Goal: Task Accomplishment & Management: Complete application form

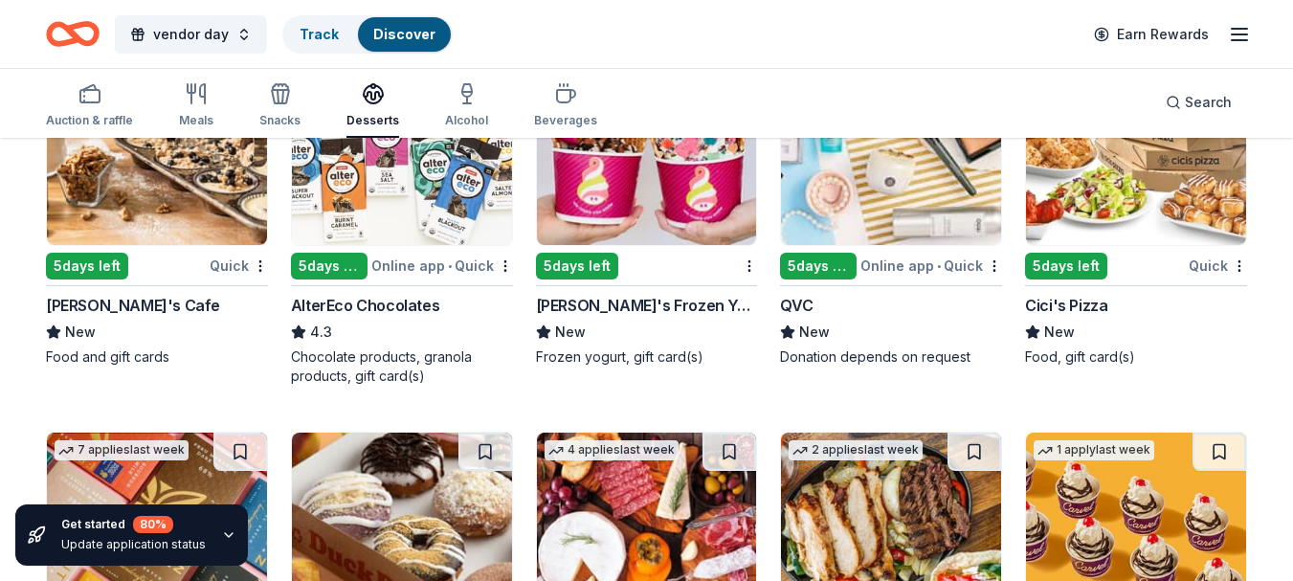
scroll to position [2488, 0]
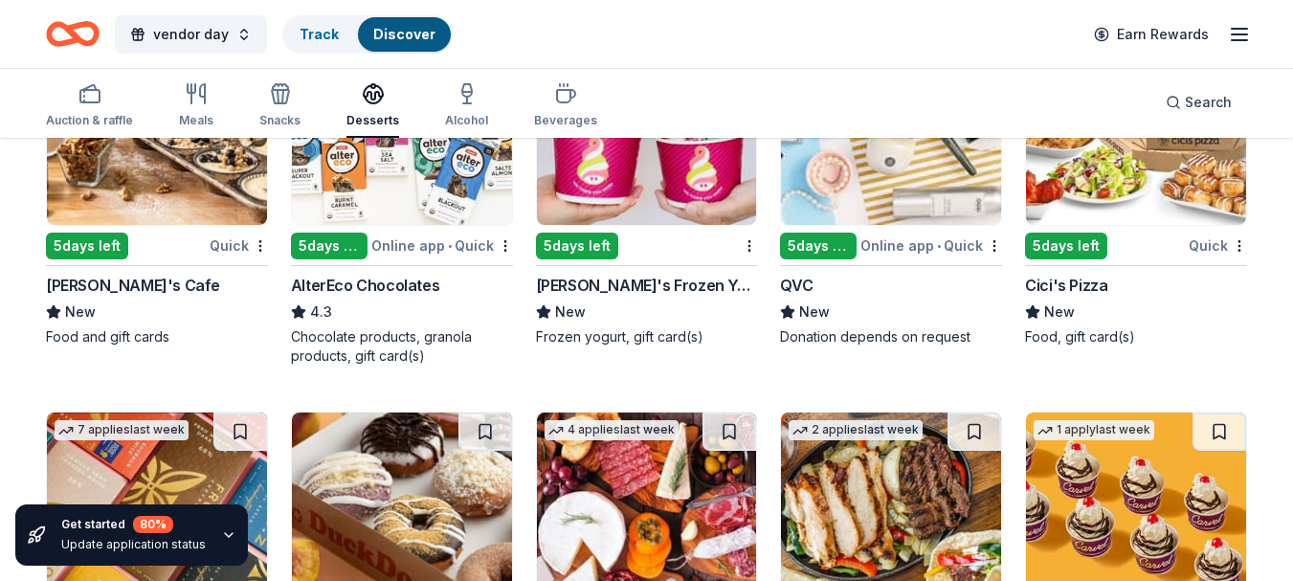
click at [645, 278] on div "Menchie's Frozen Yogurt" at bounding box center [647, 285] width 222 height 23
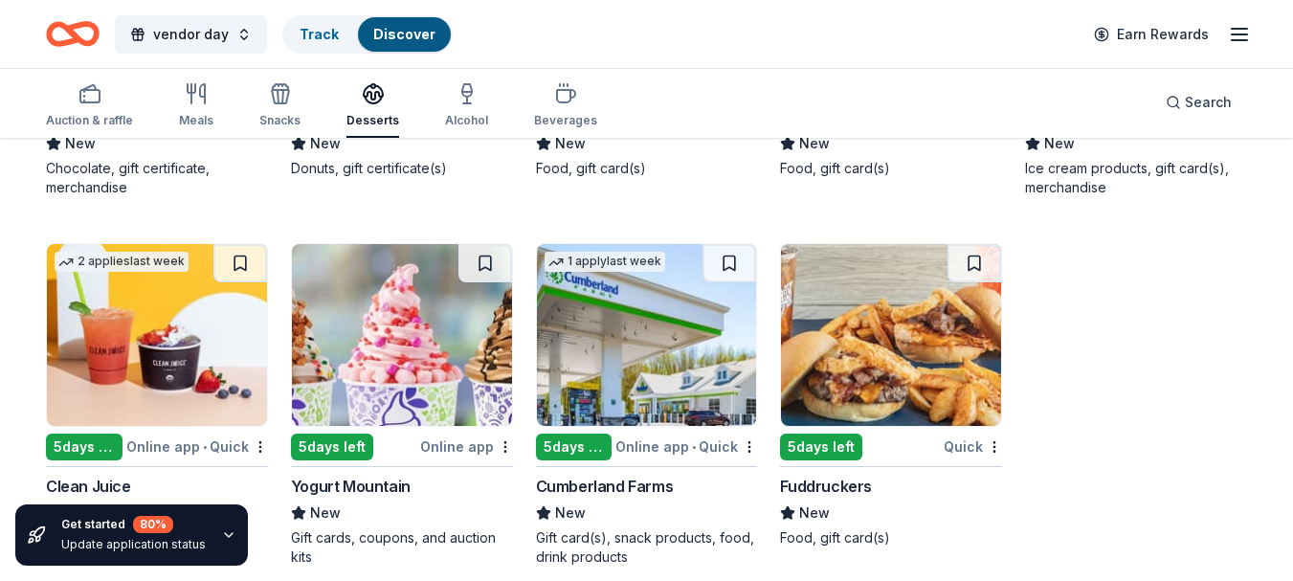
scroll to position [3049, 0]
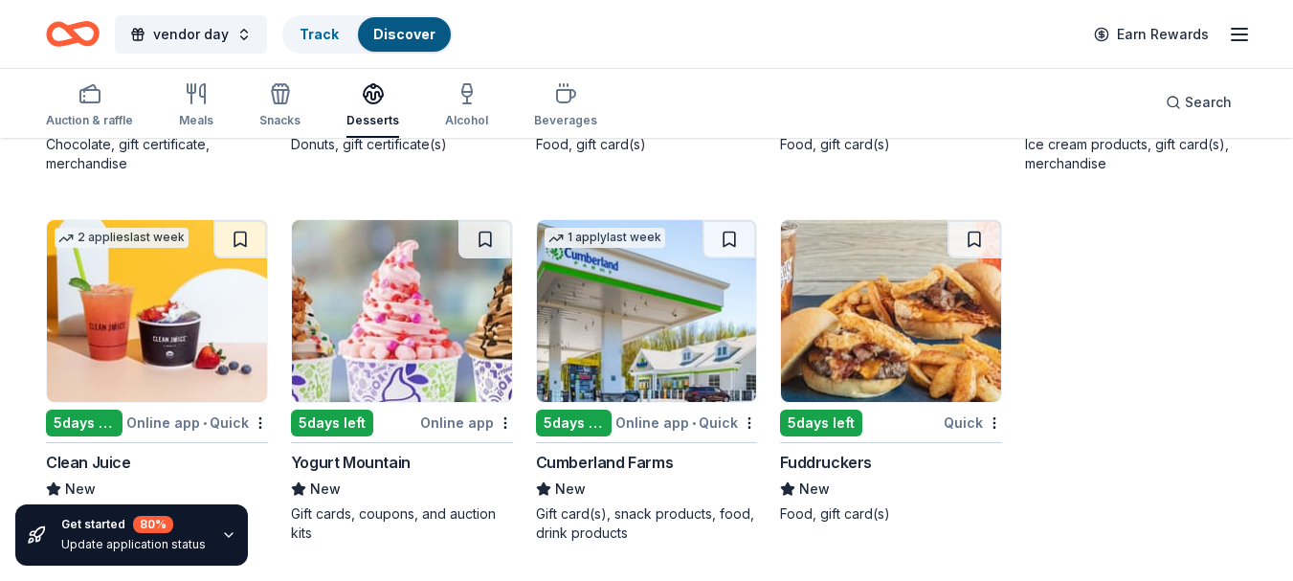
click at [422, 360] on img at bounding box center [402, 311] width 220 height 182
click at [455, 120] on div "Alcohol" at bounding box center [466, 120] width 43 height 15
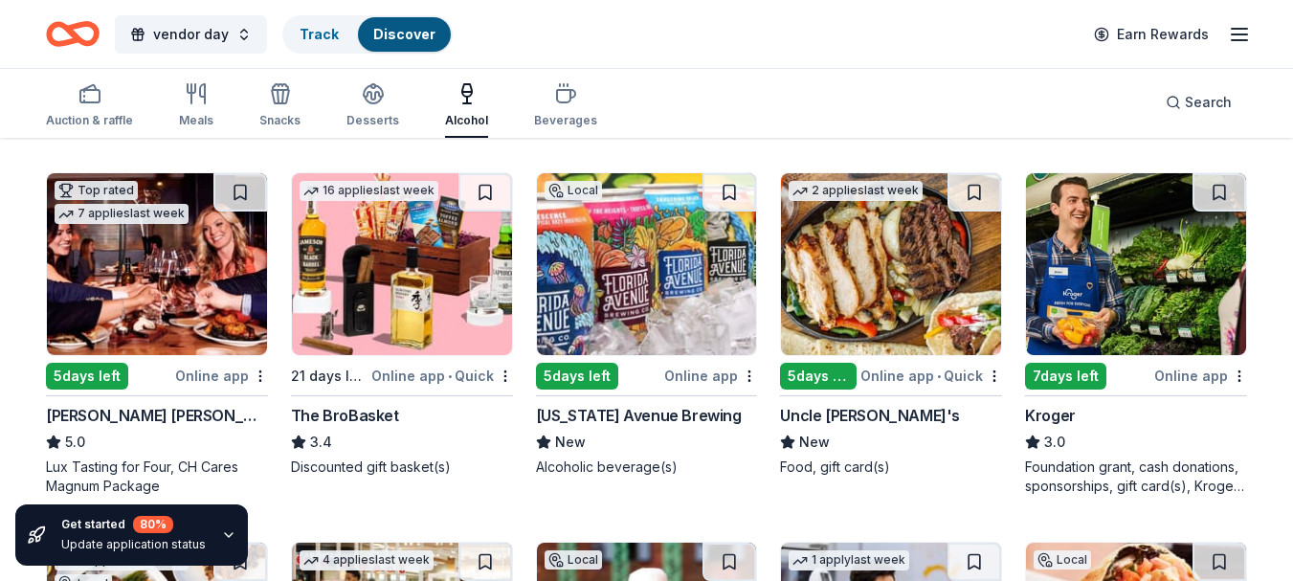
scroll to position [574, 0]
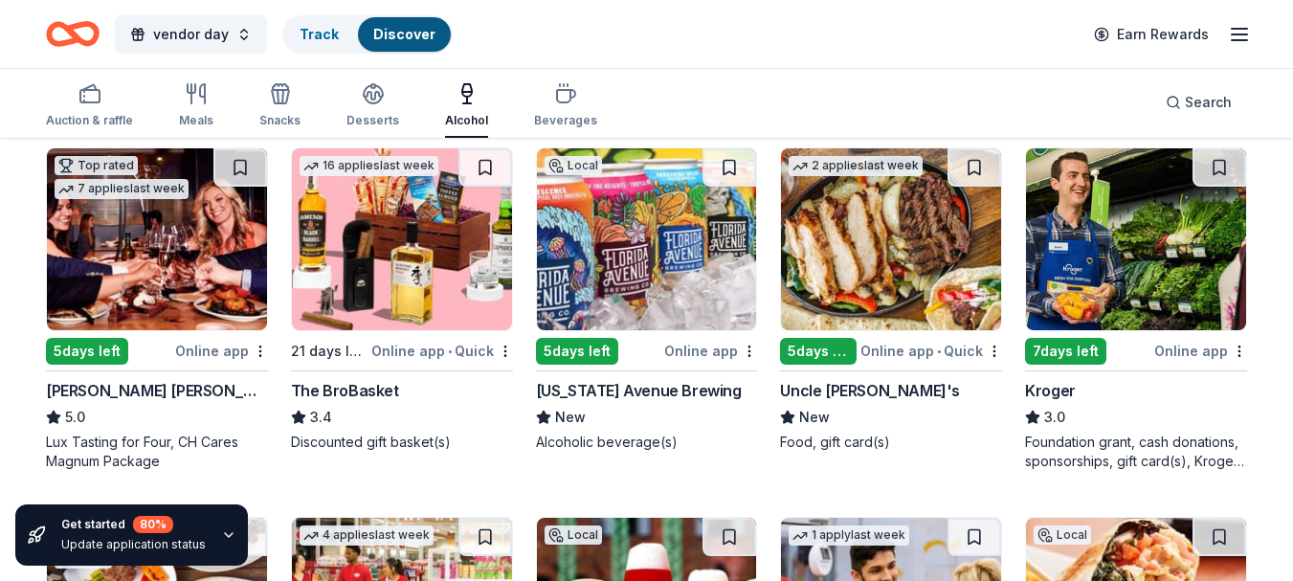
click at [577, 260] on img at bounding box center [647, 239] width 220 height 182
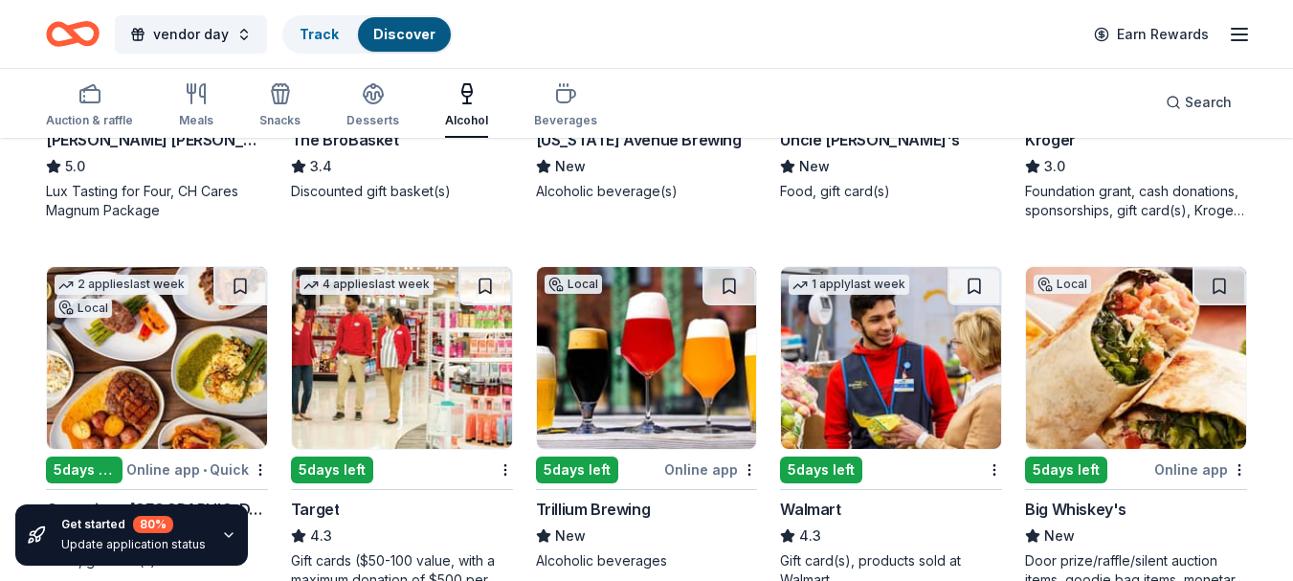
scroll to position [957, 0]
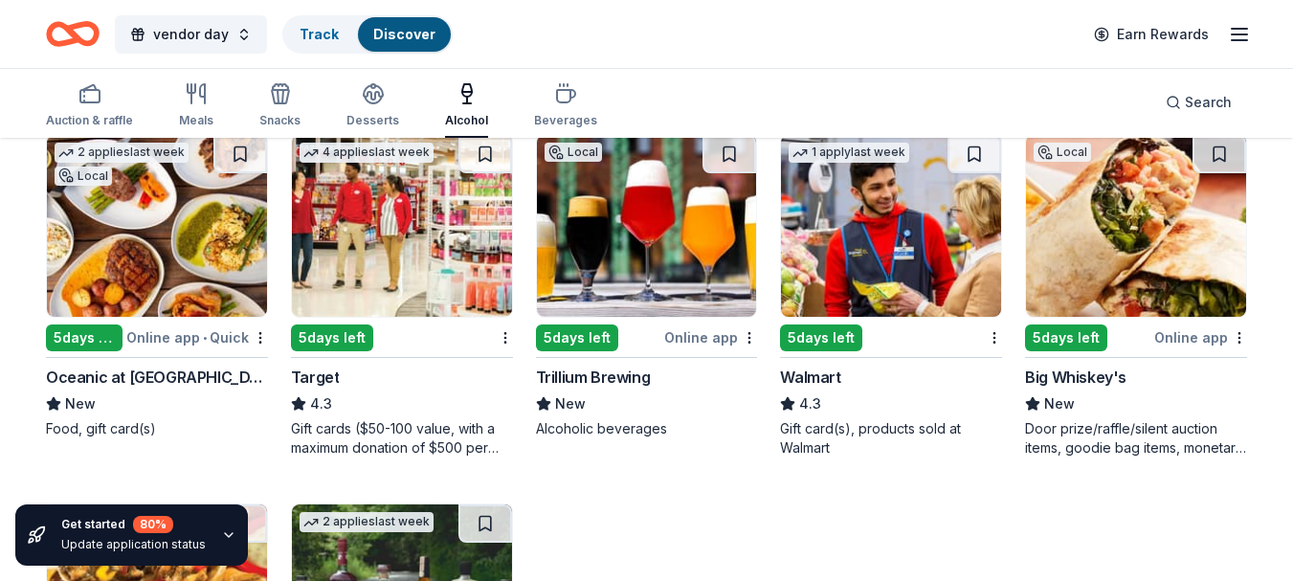
click at [680, 314] on img at bounding box center [647, 226] width 220 height 182
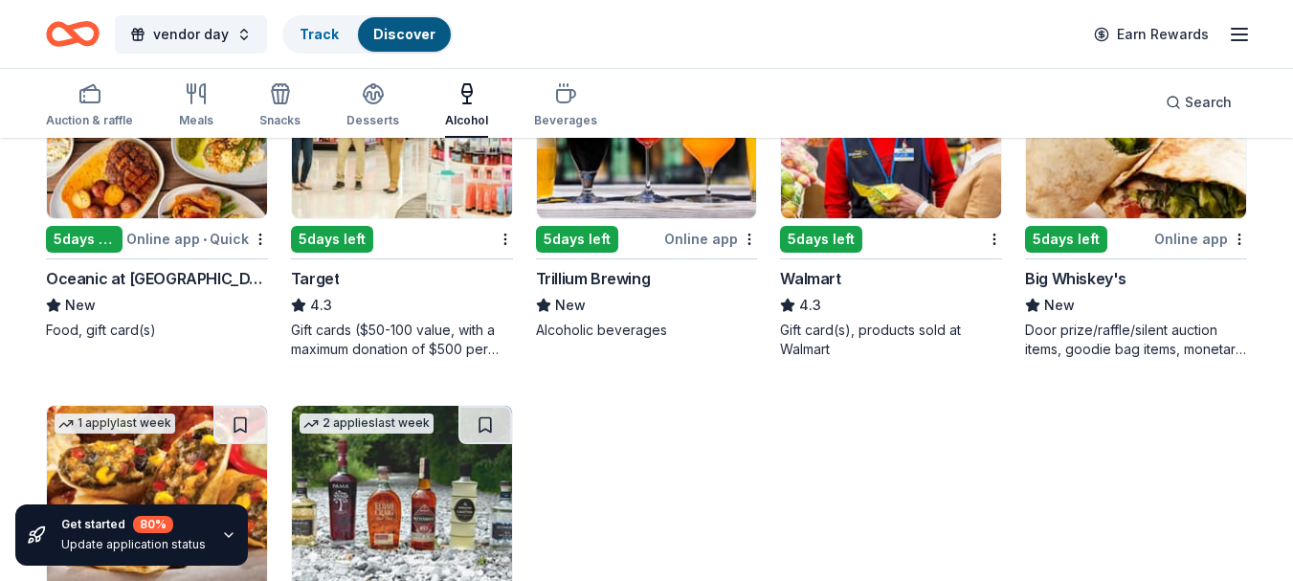
scroll to position [1241, 0]
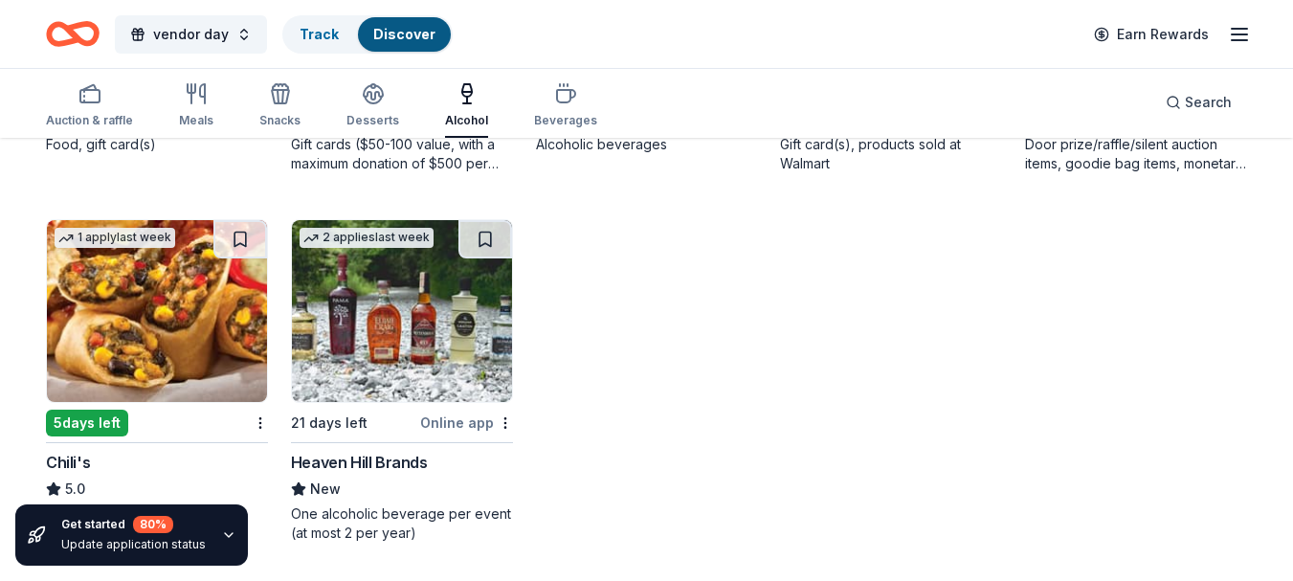
click at [557, 108] on div "Beverages" at bounding box center [565, 105] width 63 height 46
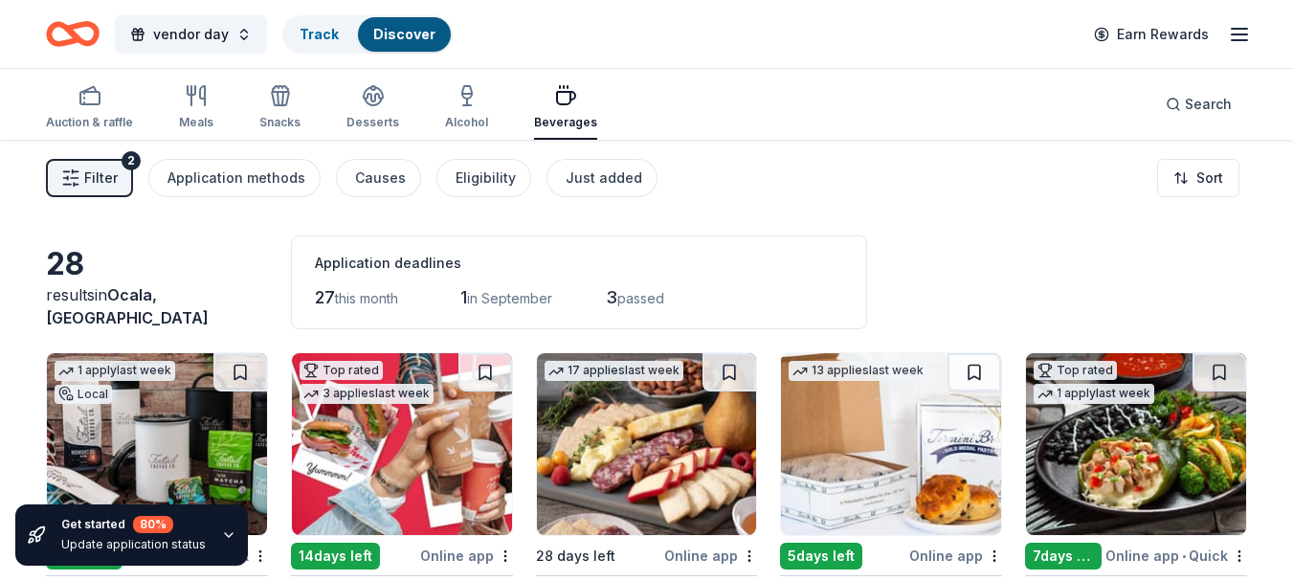
click at [266, 170] on div "Application methods" at bounding box center [236, 177] width 138 height 23
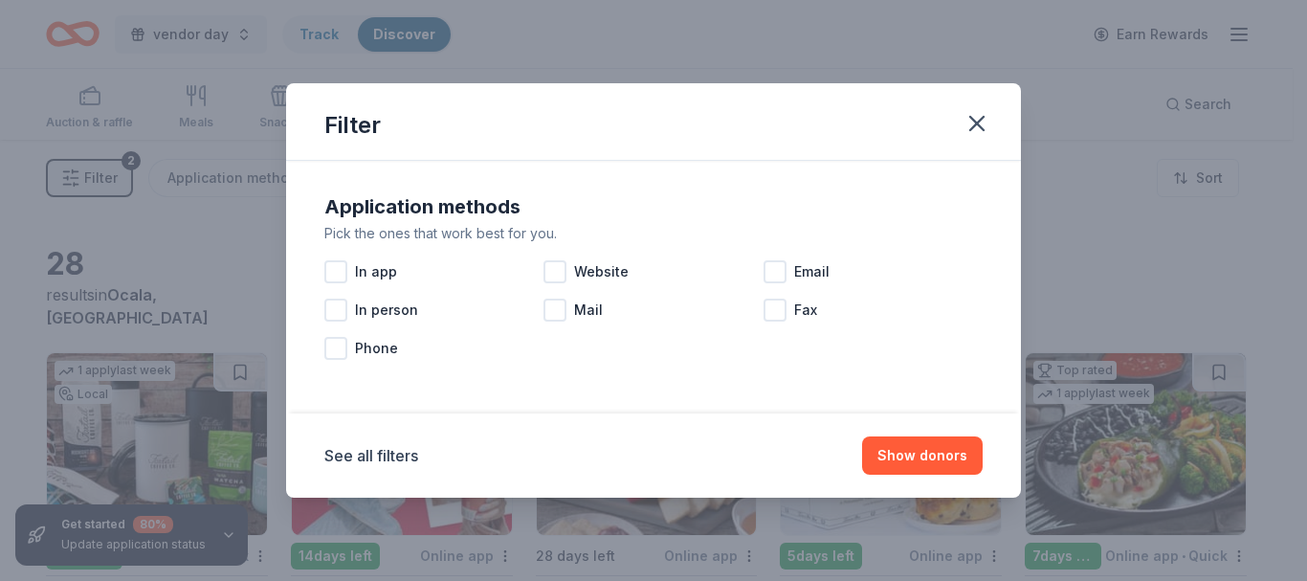
click at [555, 268] on div at bounding box center [554, 271] width 23 height 23
click at [379, 271] on span "In app" at bounding box center [376, 271] width 42 height 23
click at [925, 456] on button "Show 19 donors" at bounding box center [915, 455] width 136 height 38
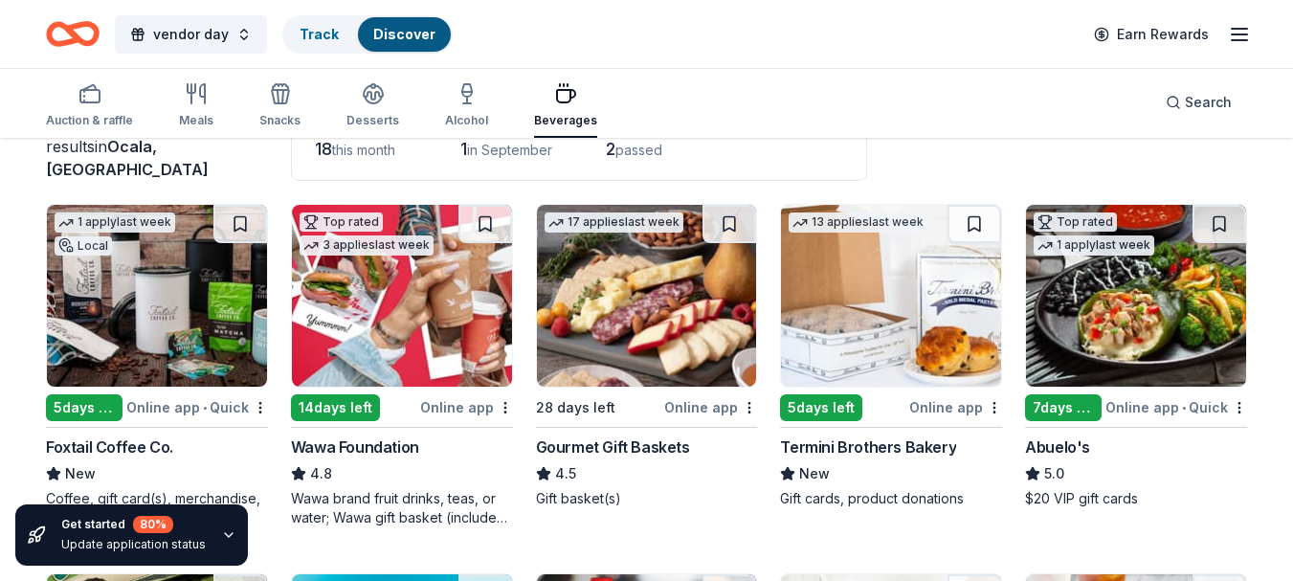
scroll to position [191, 0]
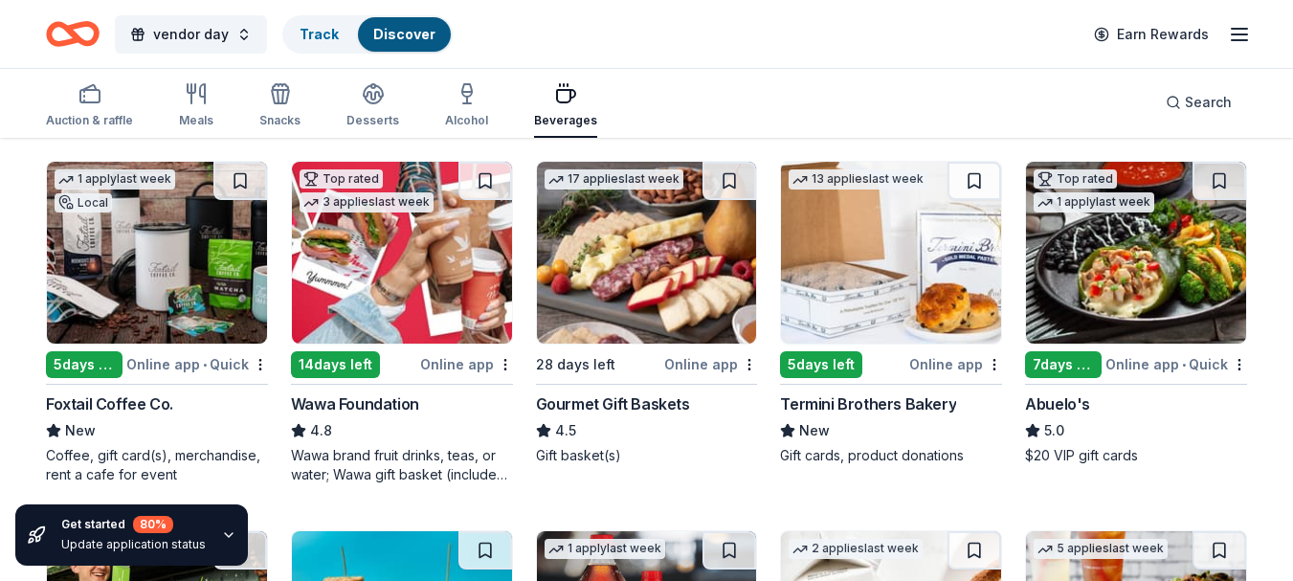
click at [163, 276] on img at bounding box center [157, 253] width 220 height 182
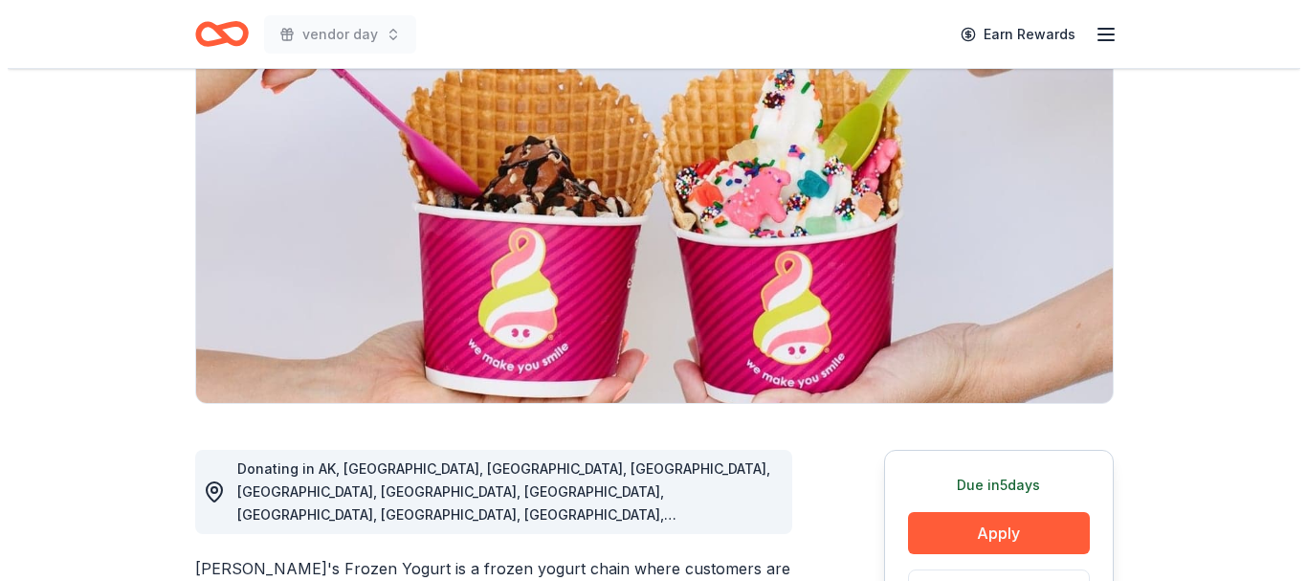
scroll to position [383, 0]
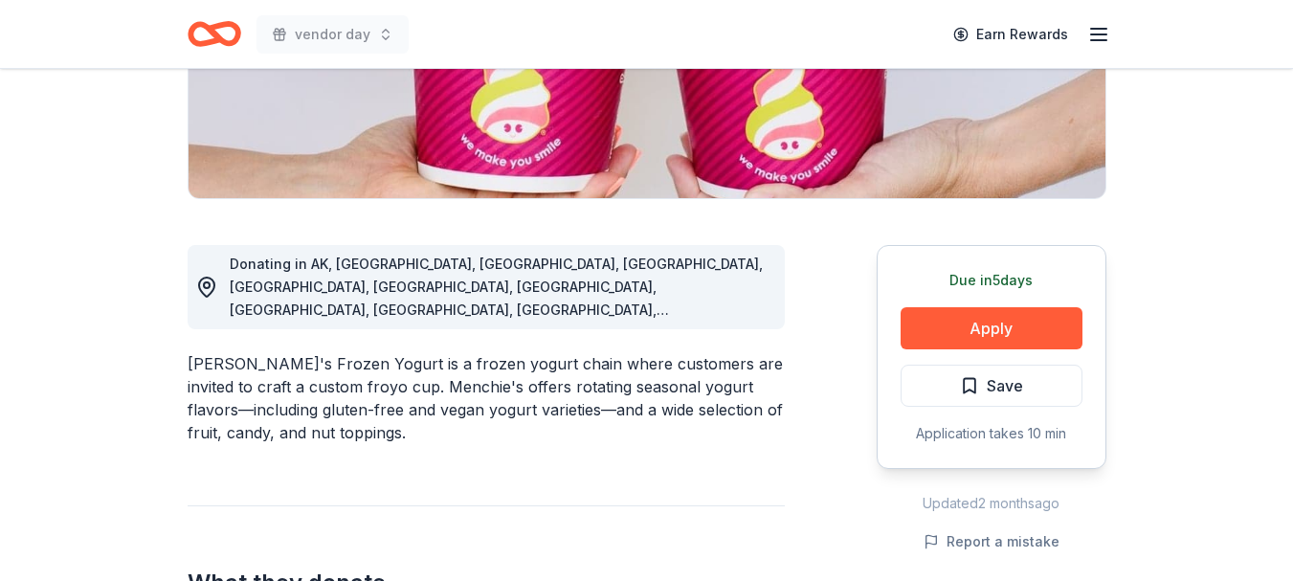
click at [1000, 323] on button "Apply" at bounding box center [991, 328] width 182 height 42
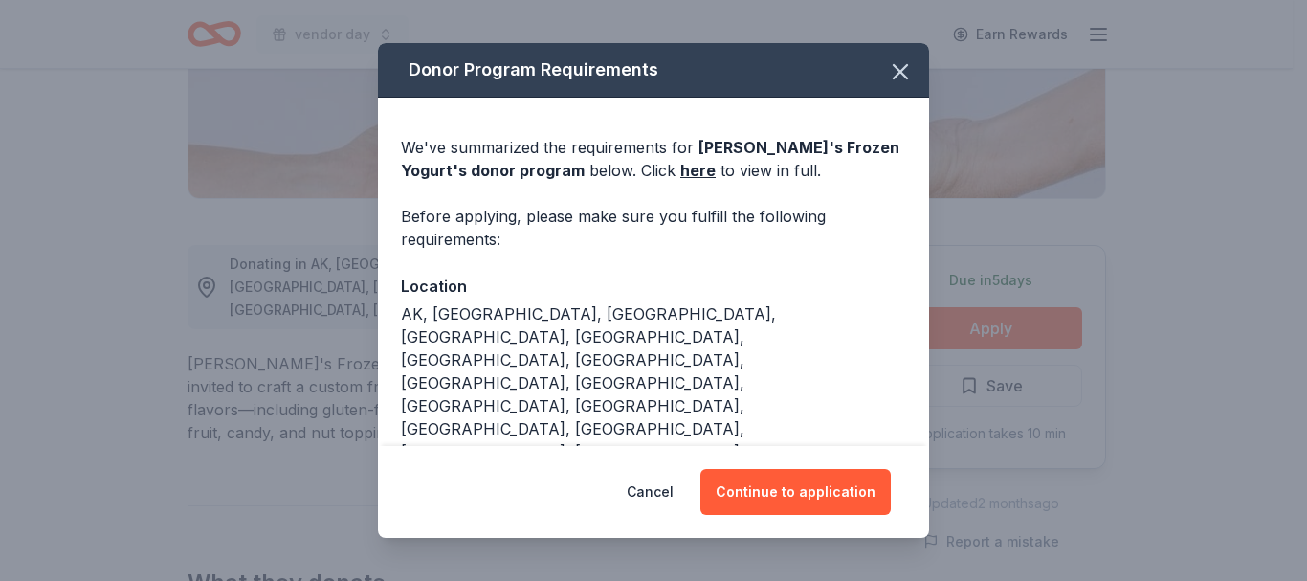
click at [742, 491] on button "Continue to application" at bounding box center [795, 492] width 190 height 46
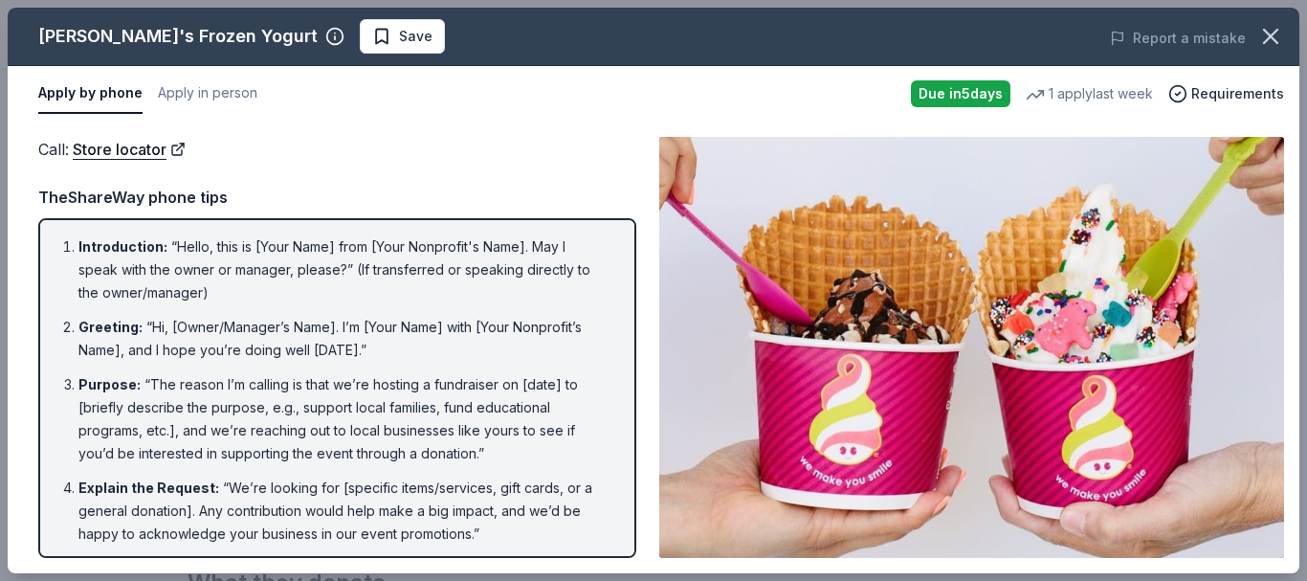
click at [135, 149] on link "Store locator" at bounding box center [129, 149] width 113 height 25
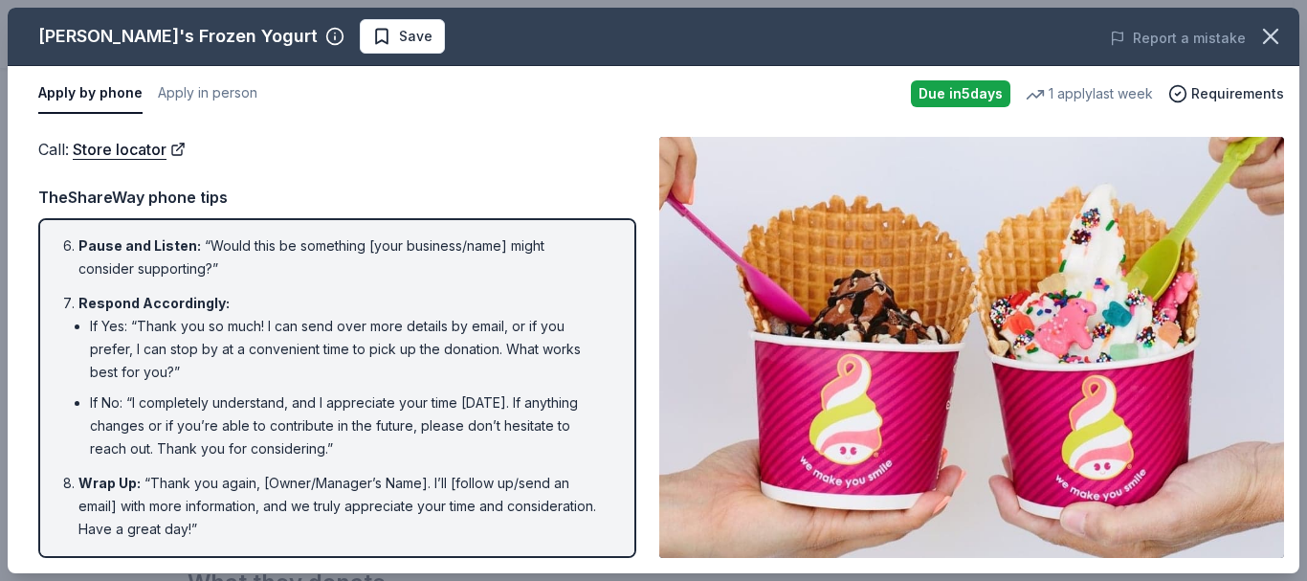
scroll to position [307, 0]
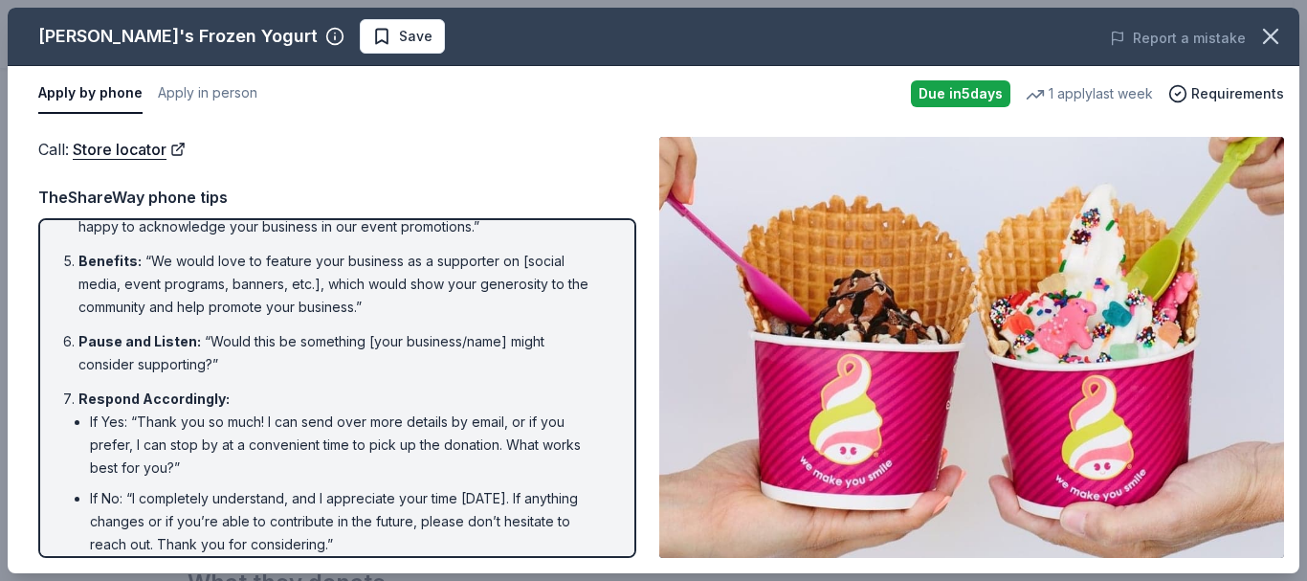
click at [191, 91] on button "Apply in person" at bounding box center [208, 94] width 100 height 40
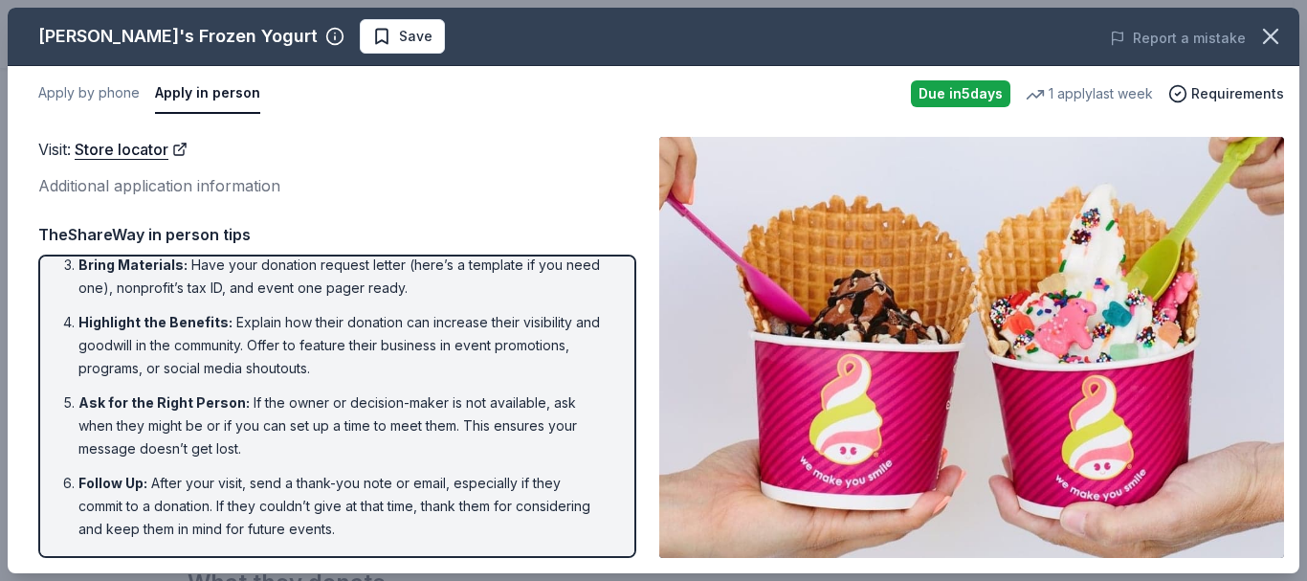
scroll to position [156, 0]
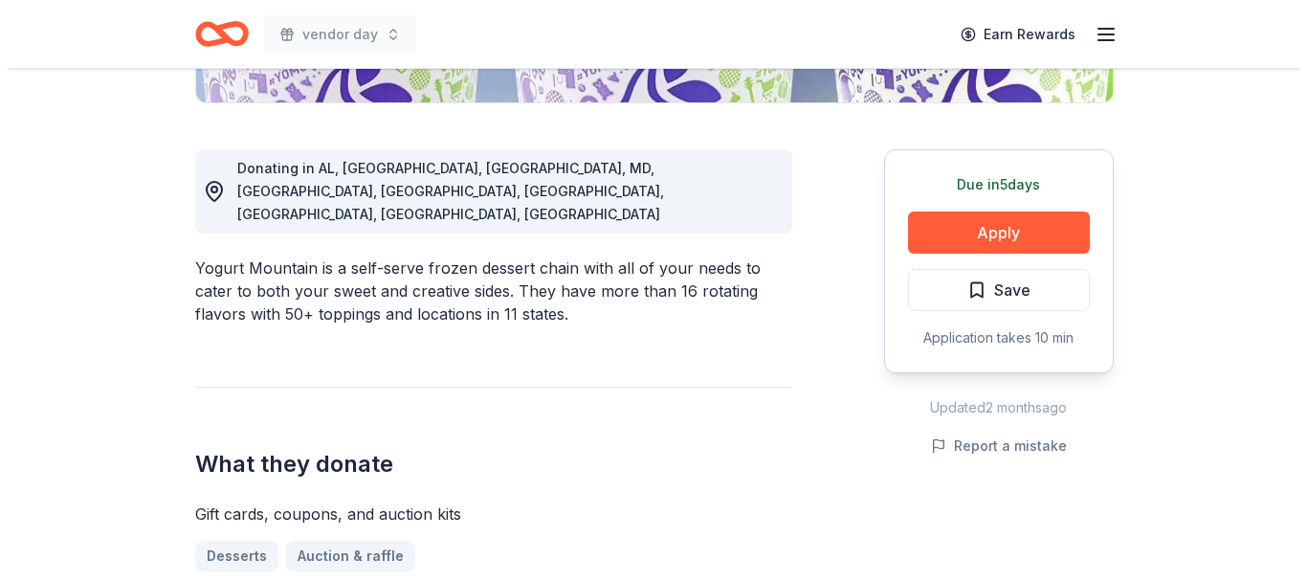
scroll to position [478, 0]
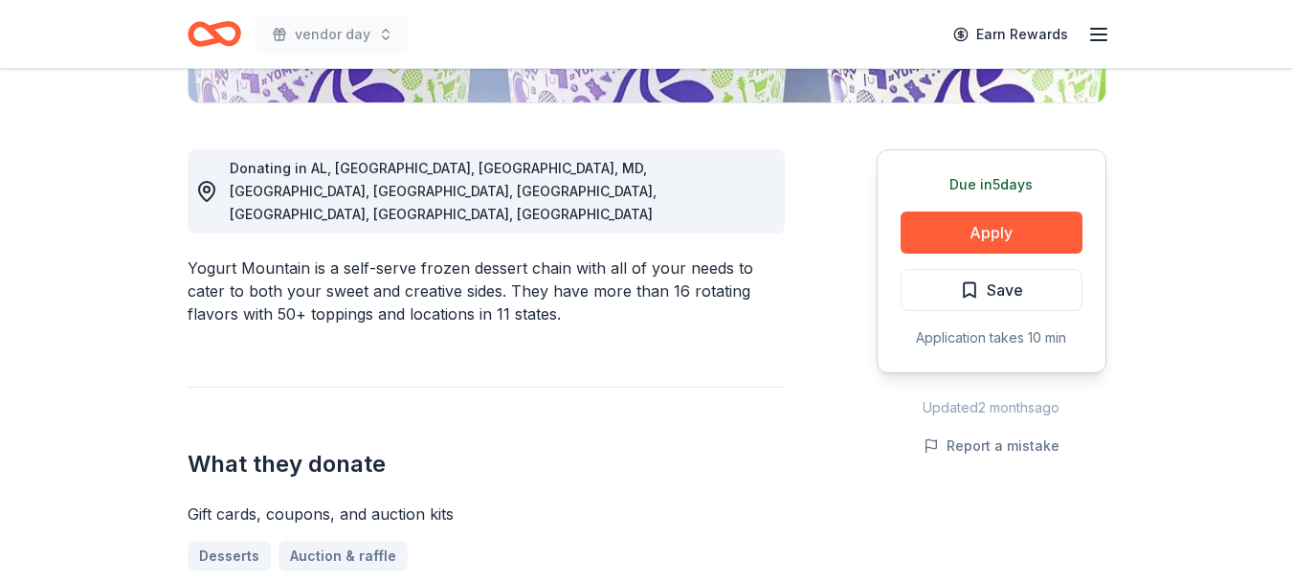
click at [948, 228] on button "Apply" at bounding box center [991, 232] width 182 height 42
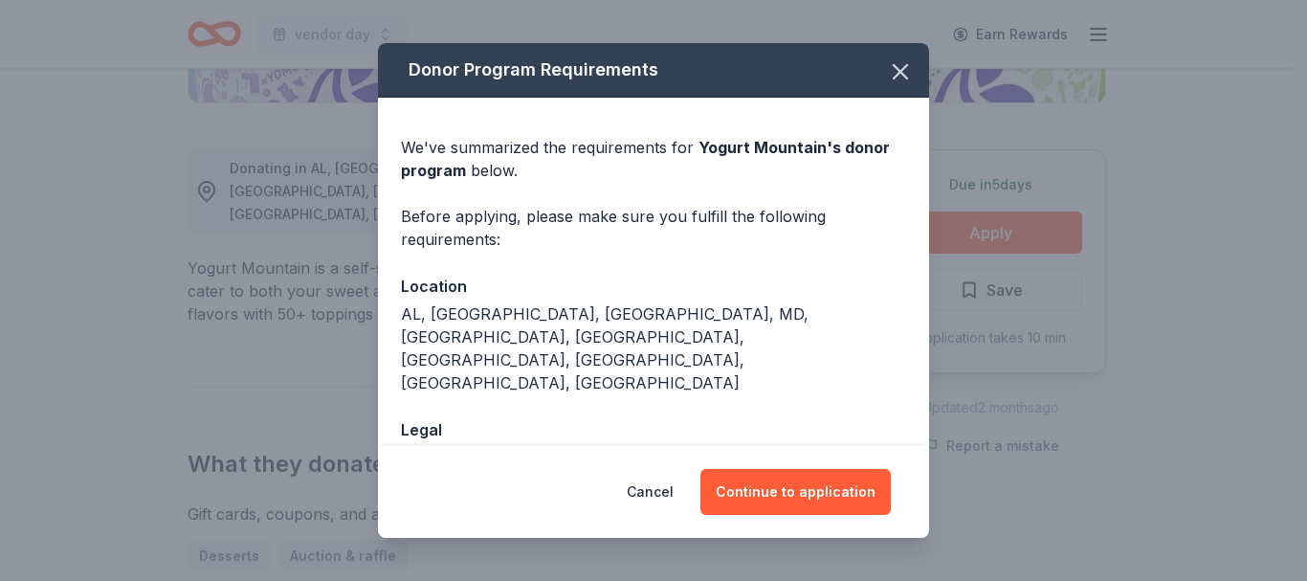
click at [789, 481] on button "Continue to application" at bounding box center [795, 492] width 190 height 46
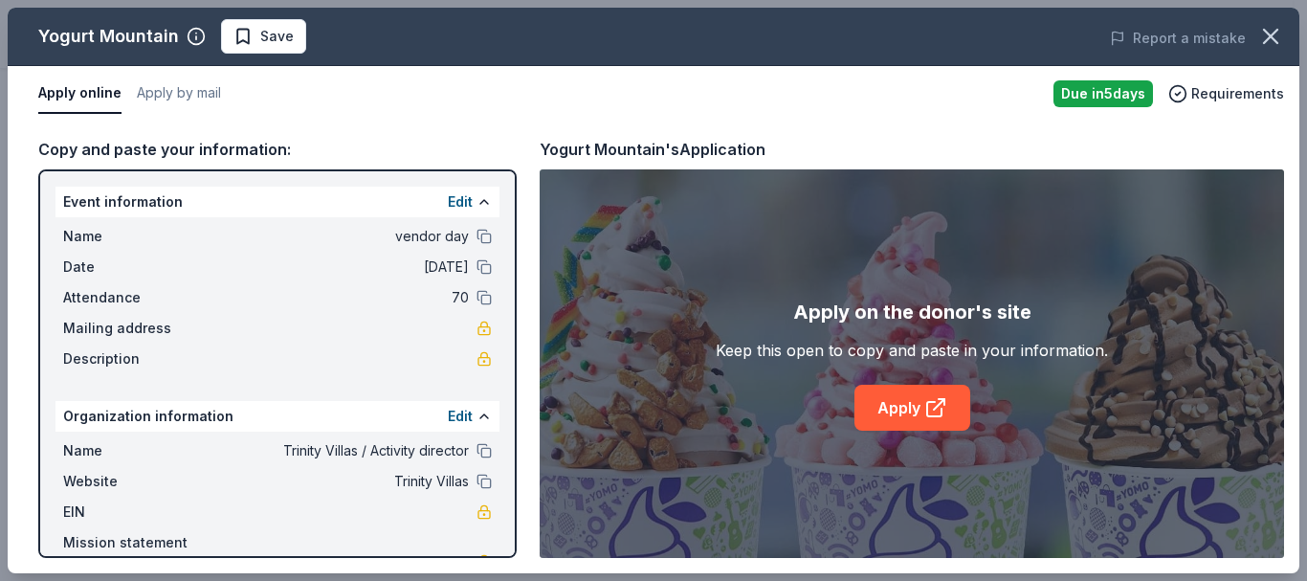
click at [914, 402] on link "Apply" at bounding box center [912, 408] width 116 height 46
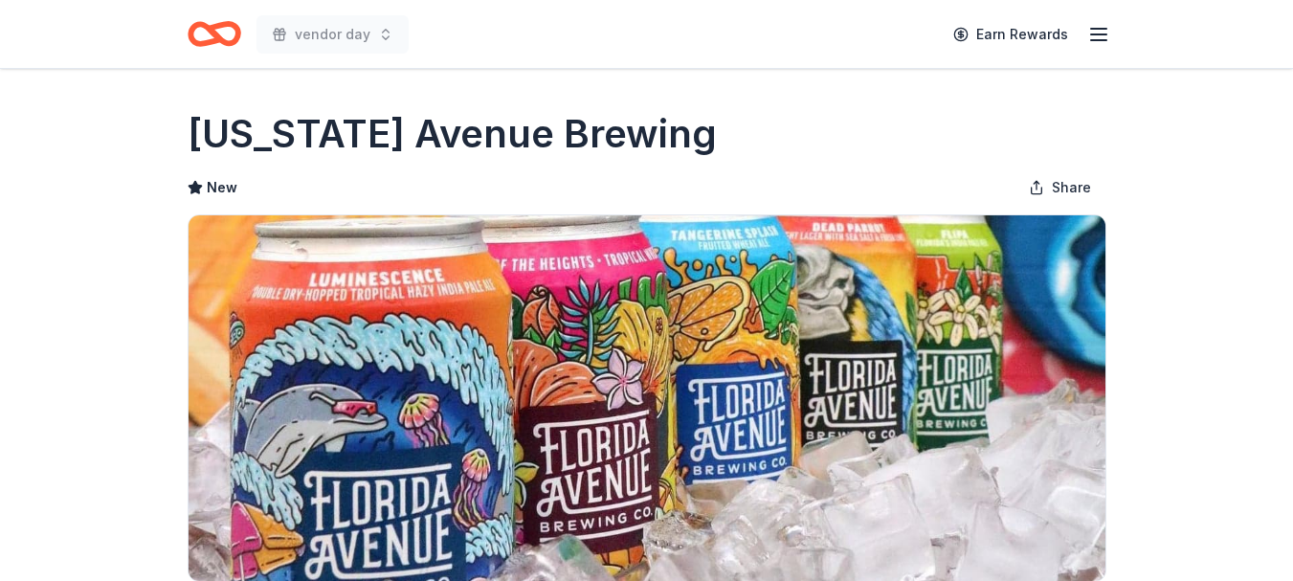
scroll to position [478, 0]
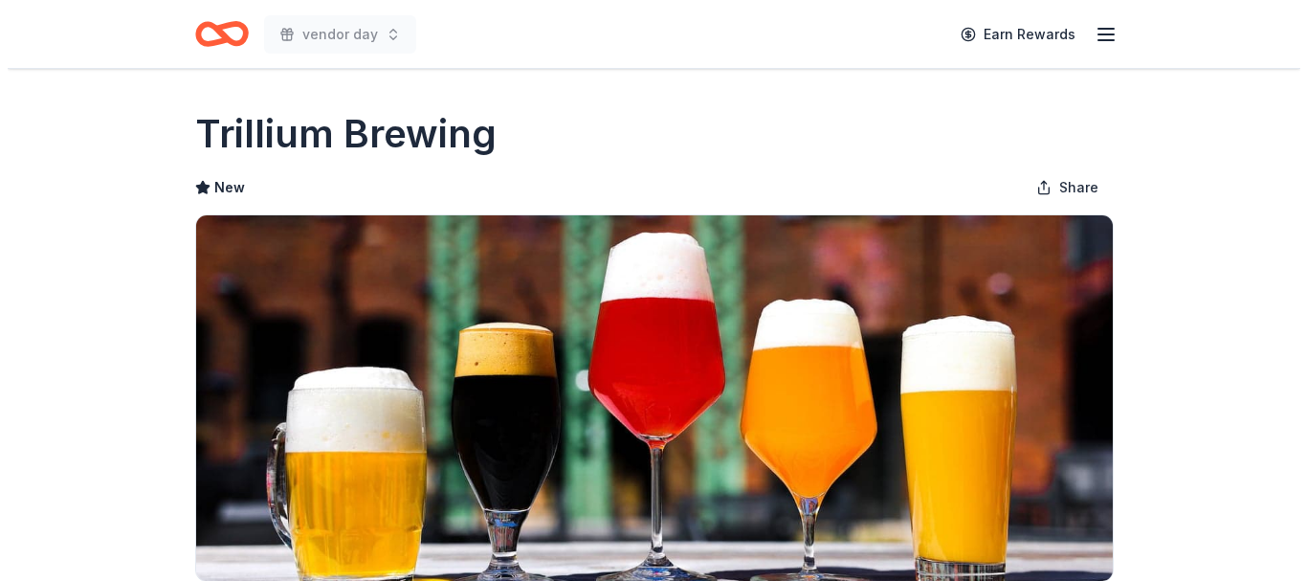
scroll to position [478, 0]
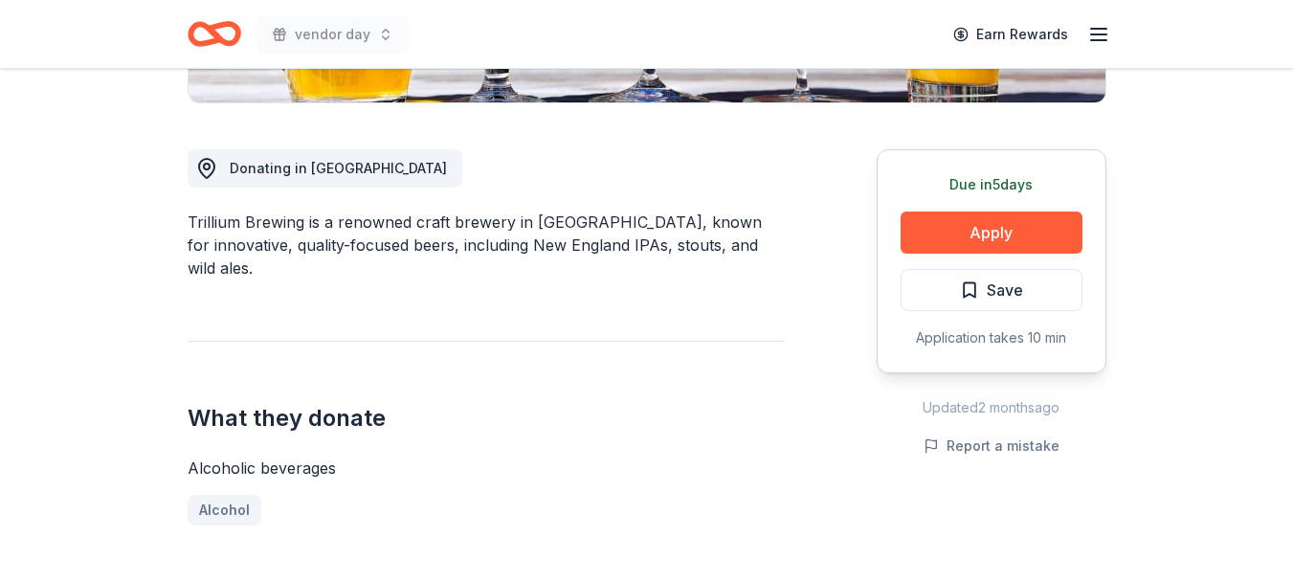
click at [946, 225] on button "Apply" at bounding box center [991, 232] width 182 height 42
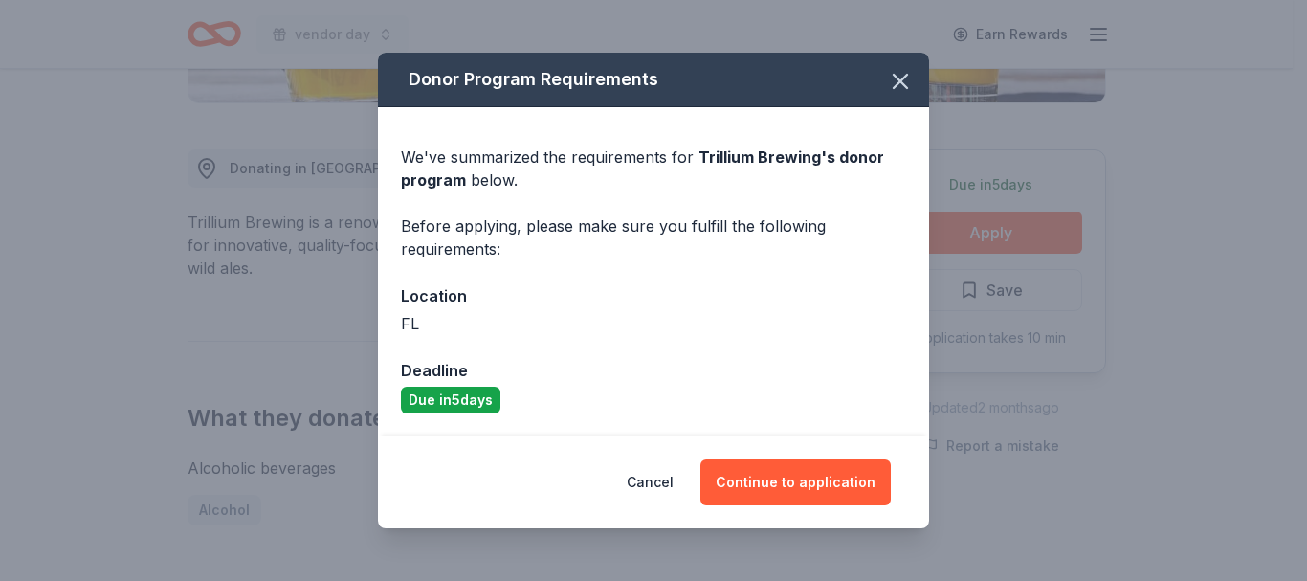
click at [765, 482] on button "Continue to application" at bounding box center [795, 482] width 190 height 46
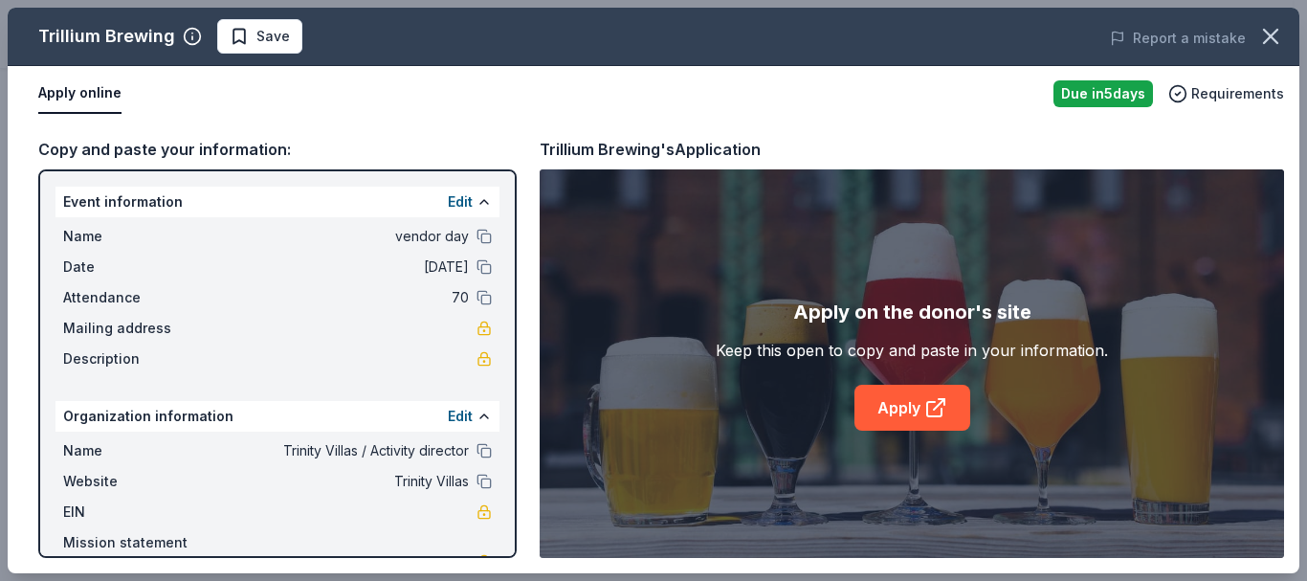
click at [890, 404] on link "Apply" at bounding box center [912, 408] width 116 height 46
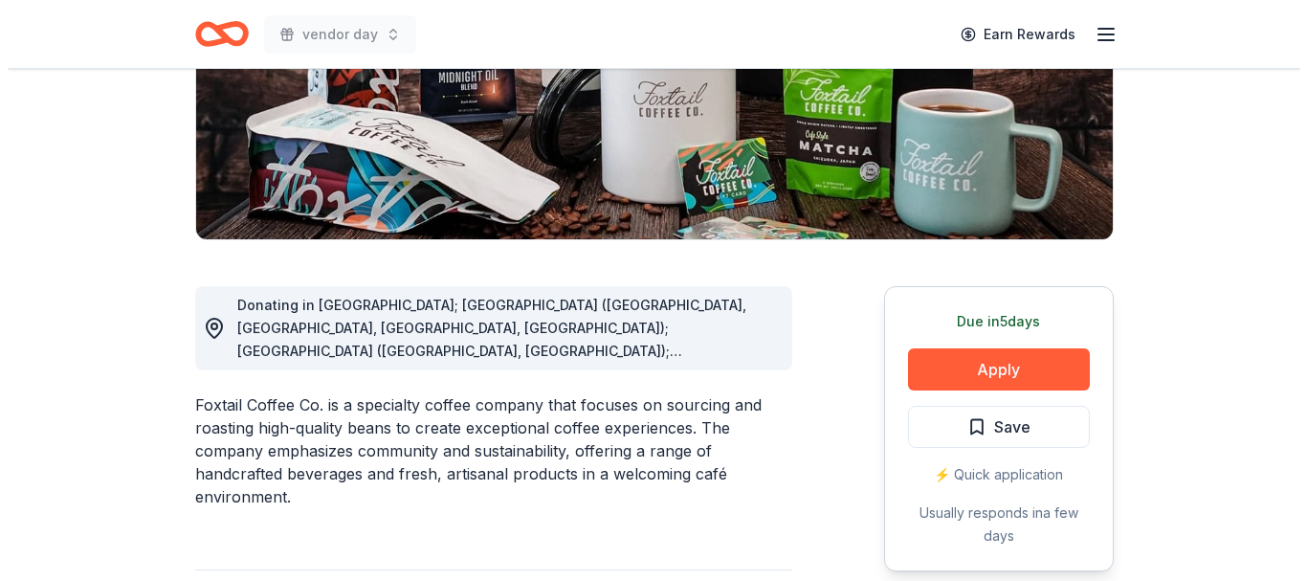
scroll to position [383, 0]
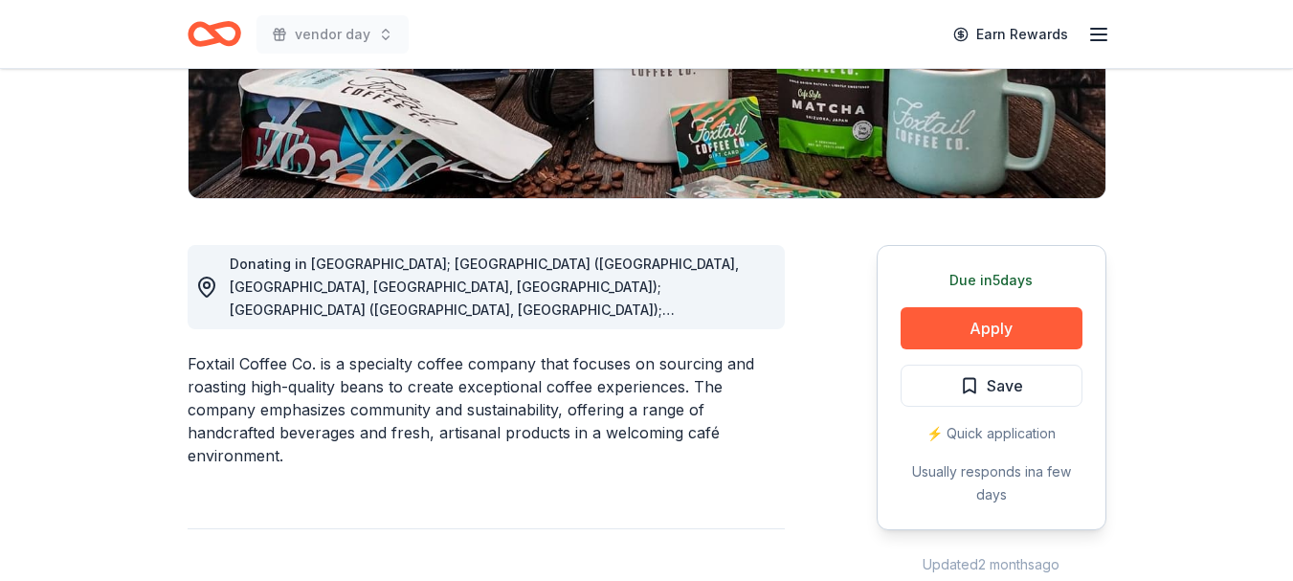
click at [986, 320] on button "Apply" at bounding box center [991, 328] width 182 height 42
